Goal: Transaction & Acquisition: Purchase product/service

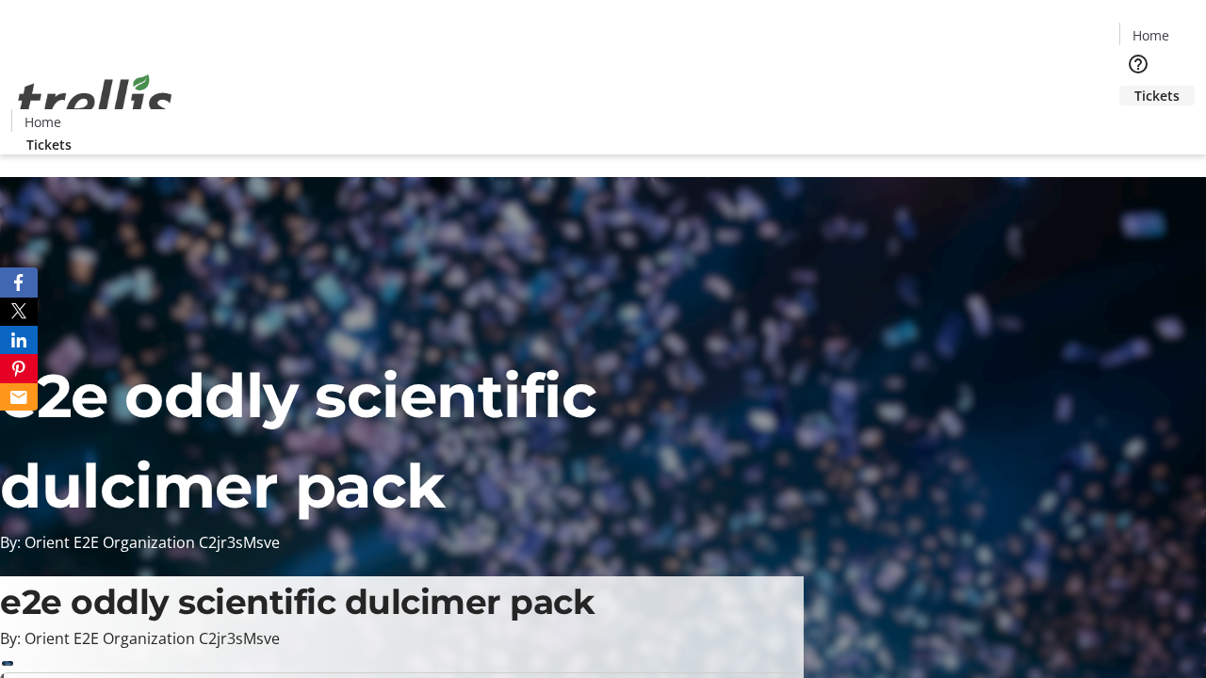
click at [1135, 86] on span "Tickets" at bounding box center [1157, 96] width 45 height 20
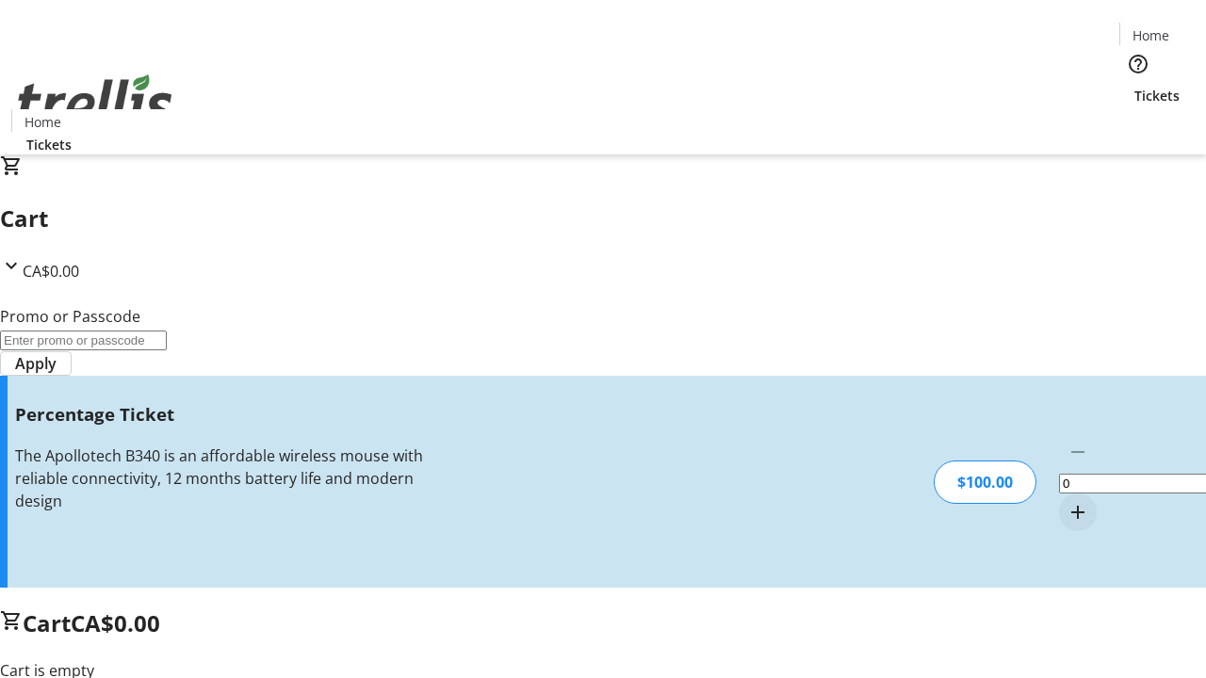
click at [1067, 501] on mat-icon "Increment by one" at bounding box center [1078, 512] width 23 height 23
type input "1"
type input "BAR"
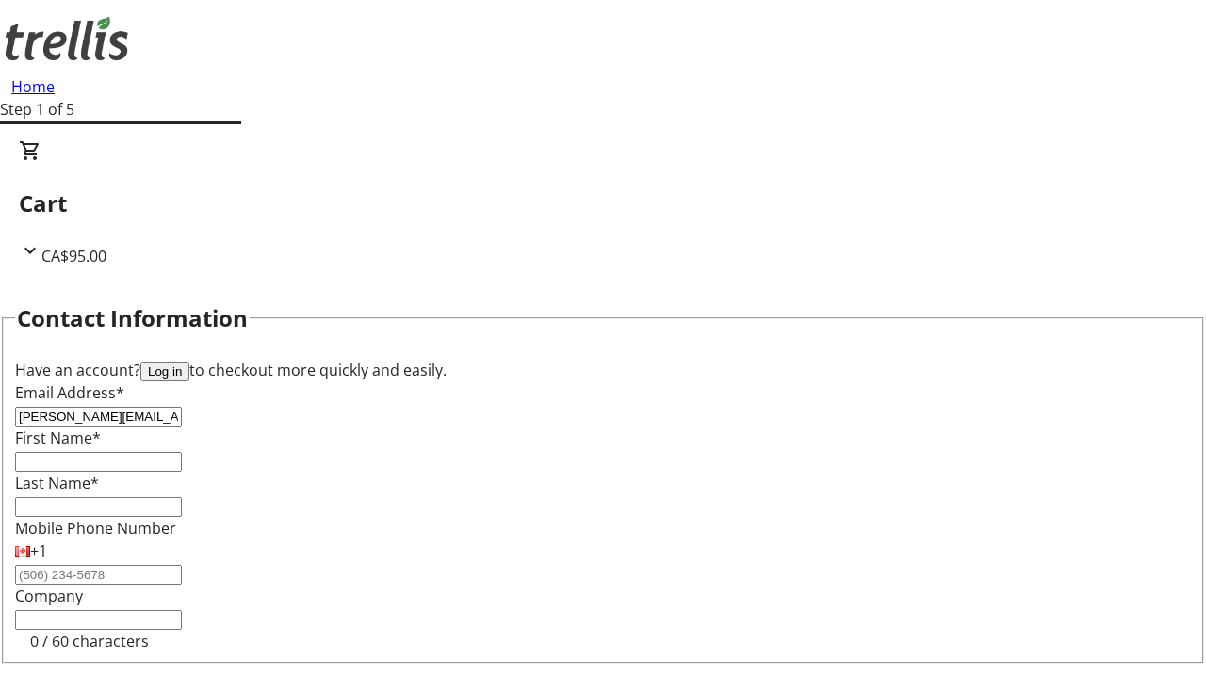
type input "[PERSON_NAME][EMAIL_ADDRESS][DOMAIN_NAME]"
type input "[PERSON_NAME]"
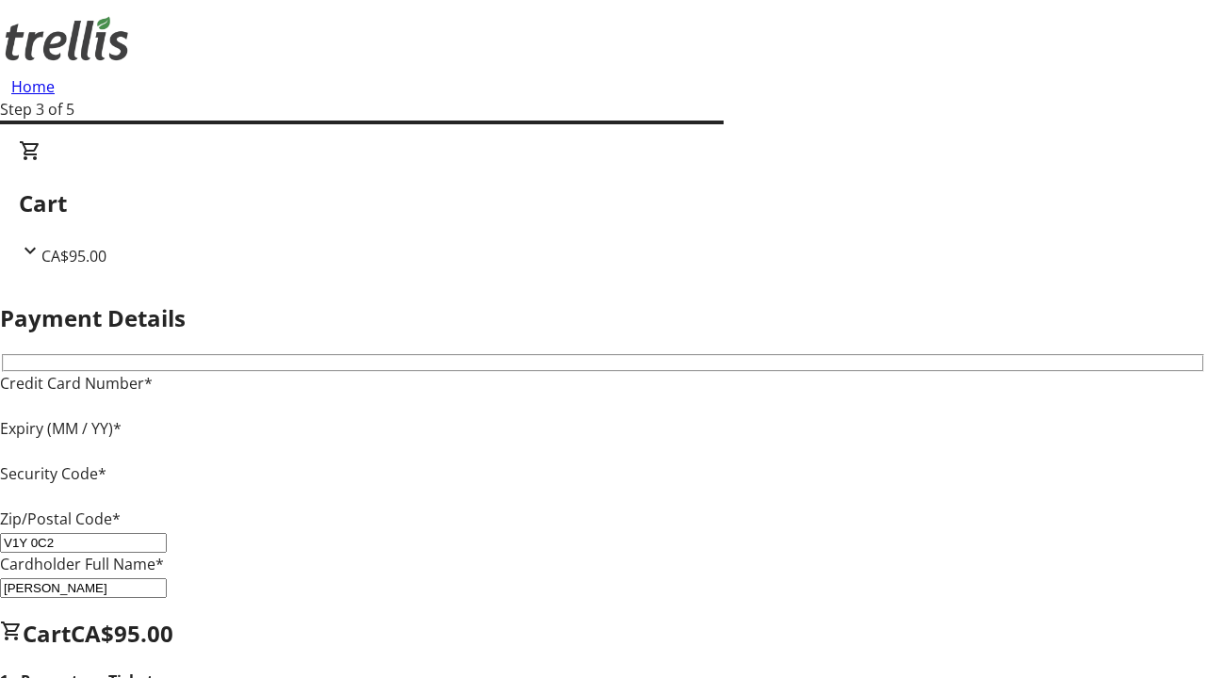
type input "V1Y 0C2"
